Goal: Navigation & Orientation: Find specific page/section

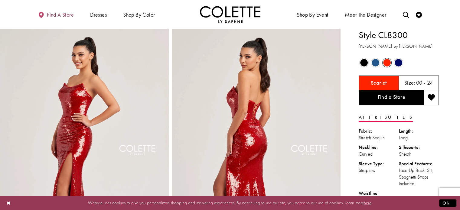
click at [65, 14] on span "Find a store" at bounding box center [60, 15] width 27 height 6
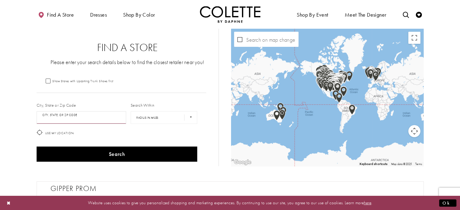
click at [65, 117] on input "City, State, or ZIP Code" at bounding box center [82, 117] width 90 height 13
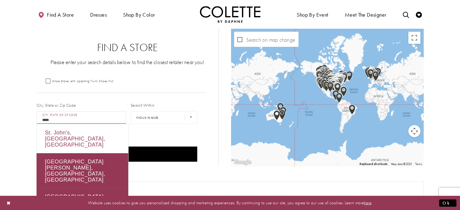
click at [92, 132] on div "St. John's, [GEOGRAPHIC_DATA], [GEOGRAPHIC_DATA]" at bounding box center [83, 138] width 92 height 29
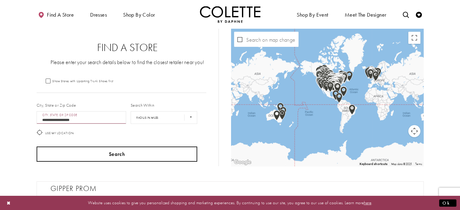
type input "**********"
click at [122, 154] on button "Search" at bounding box center [117, 154] width 161 height 15
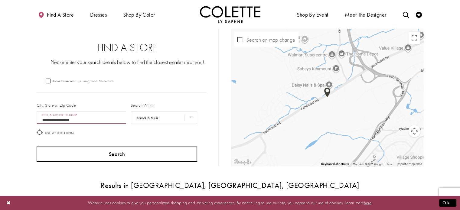
click at [119, 155] on button "Search" at bounding box center [117, 154] width 161 height 15
